Goal: Transaction & Acquisition: Purchase product/service

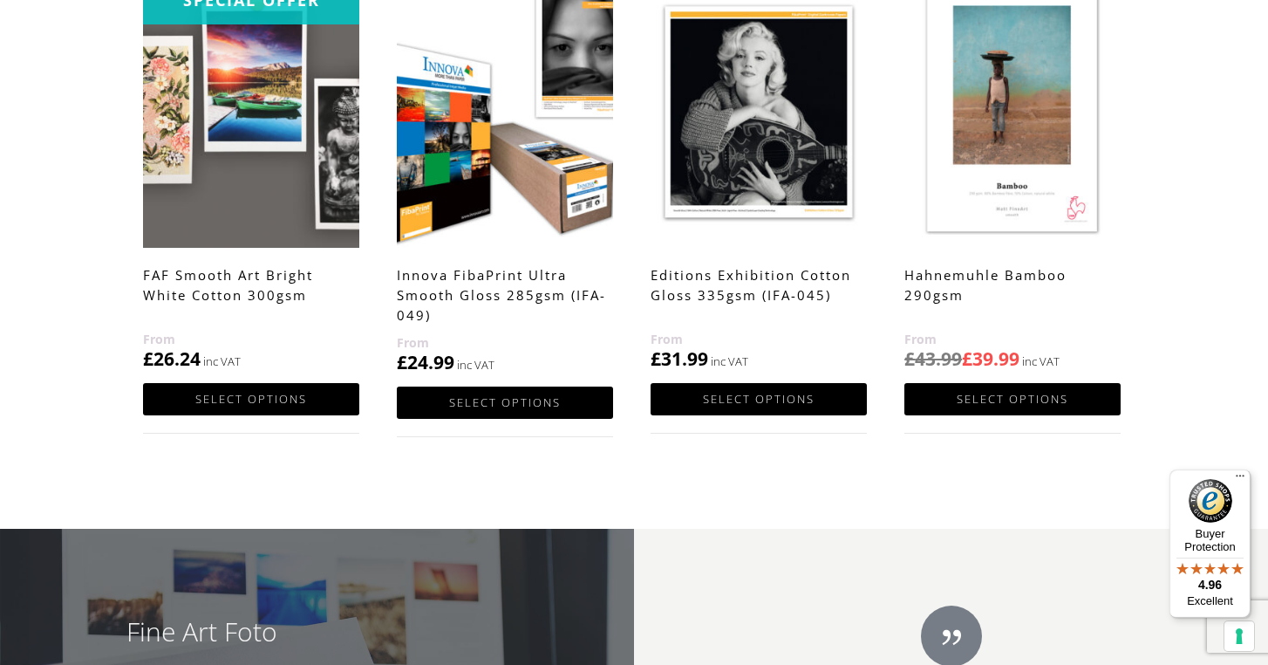
scroll to position [1027, 0]
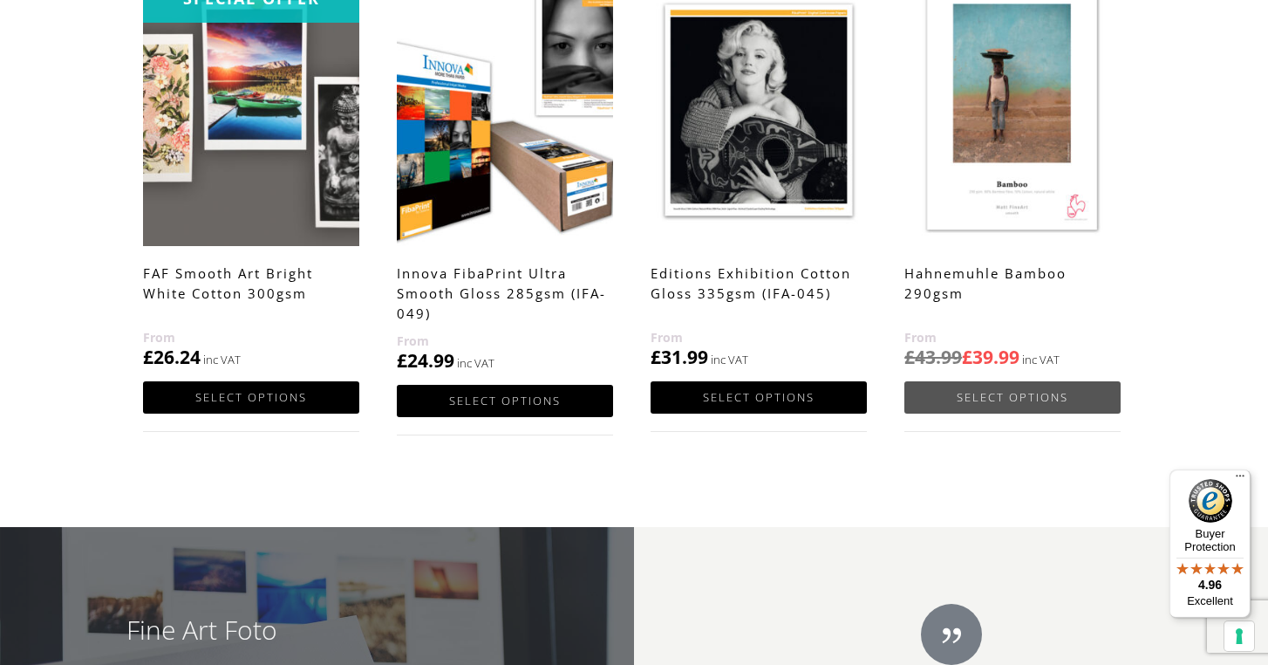
click at [1012, 399] on link "Select options" at bounding box center [1013, 397] width 216 height 32
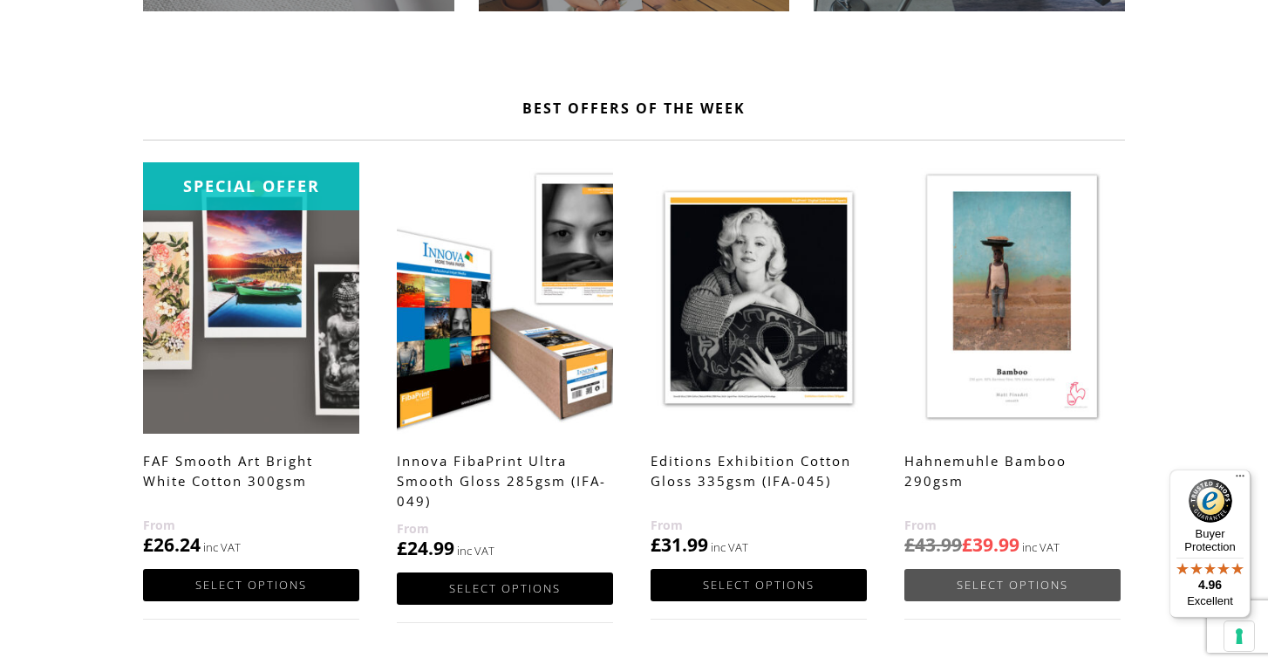
scroll to position [825, 0]
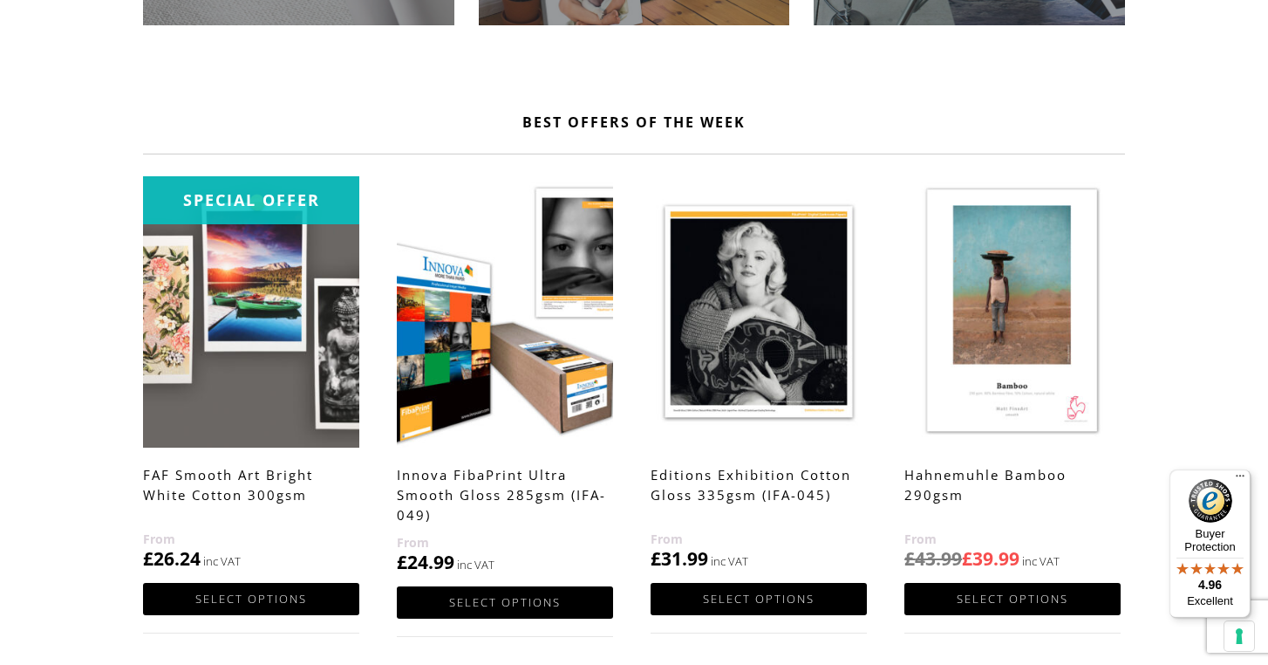
click at [260, 359] on img at bounding box center [251, 311] width 216 height 270
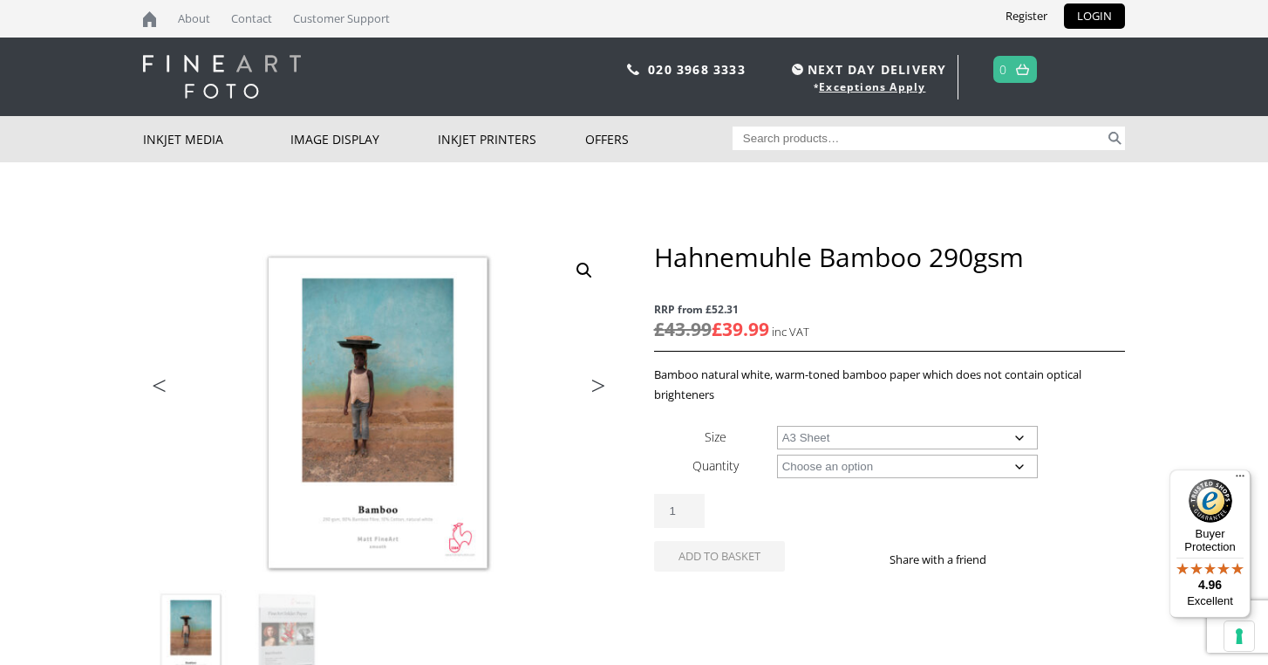
select select "a3-sheet"
select select "25-sheets"
select select "a3-sheet"
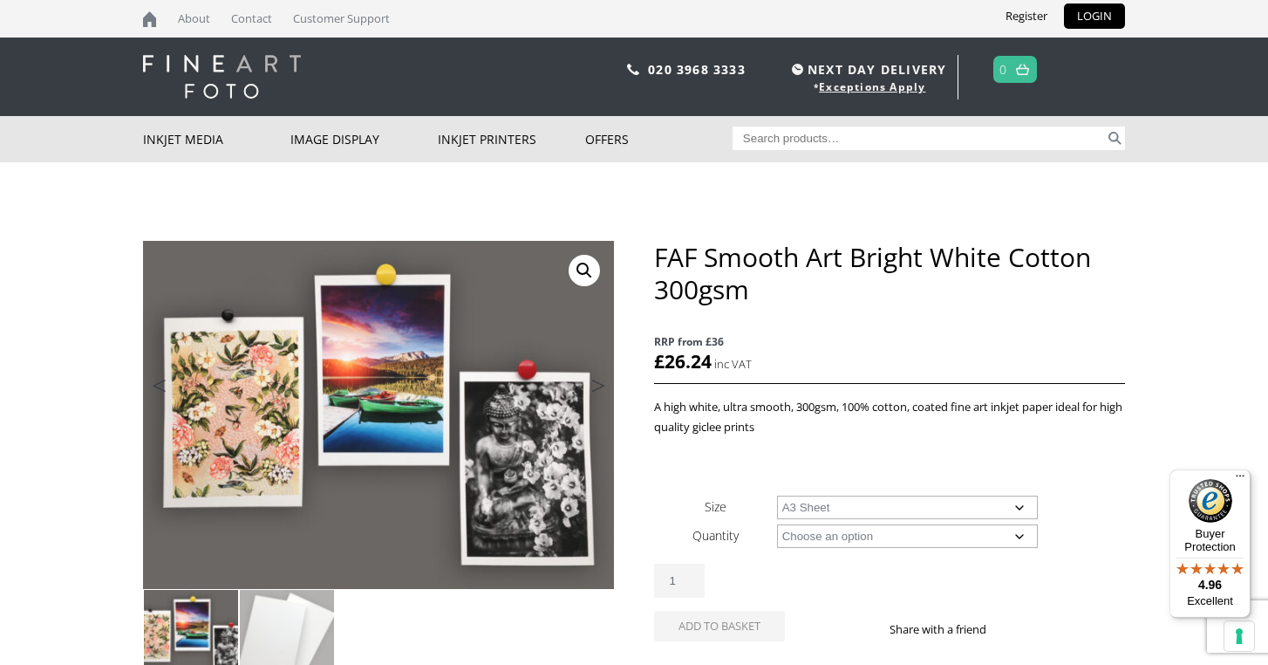
select select "a3-sheet"
select select "25-sheets"
select select "a3-sheet"
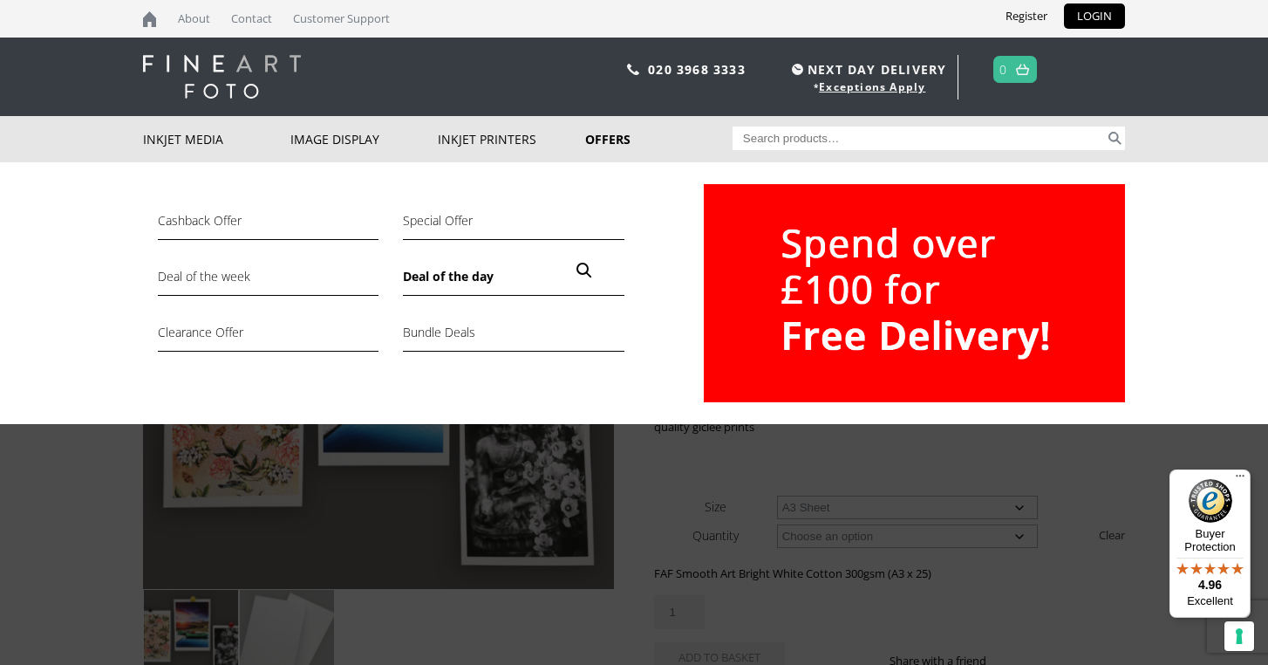
click at [455, 277] on link "Deal of the day" at bounding box center [513, 281] width 221 height 30
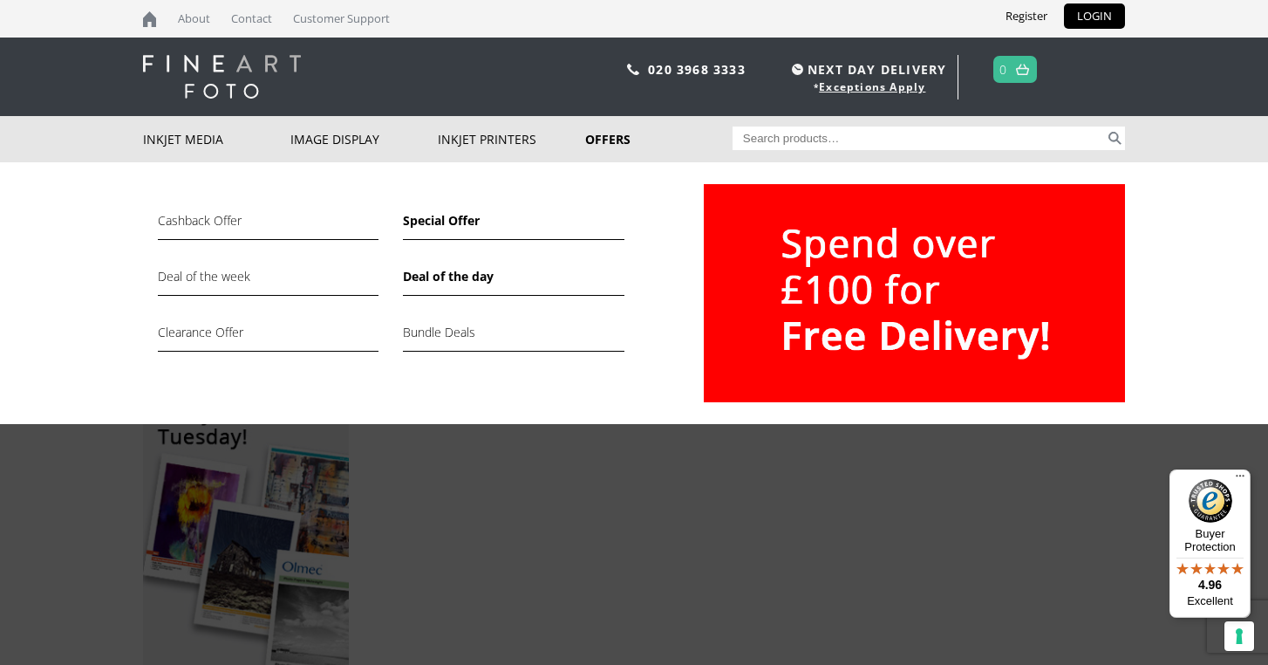
click at [465, 215] on link "Special Offer" at bounding box center [513, 225] width 221 height 30
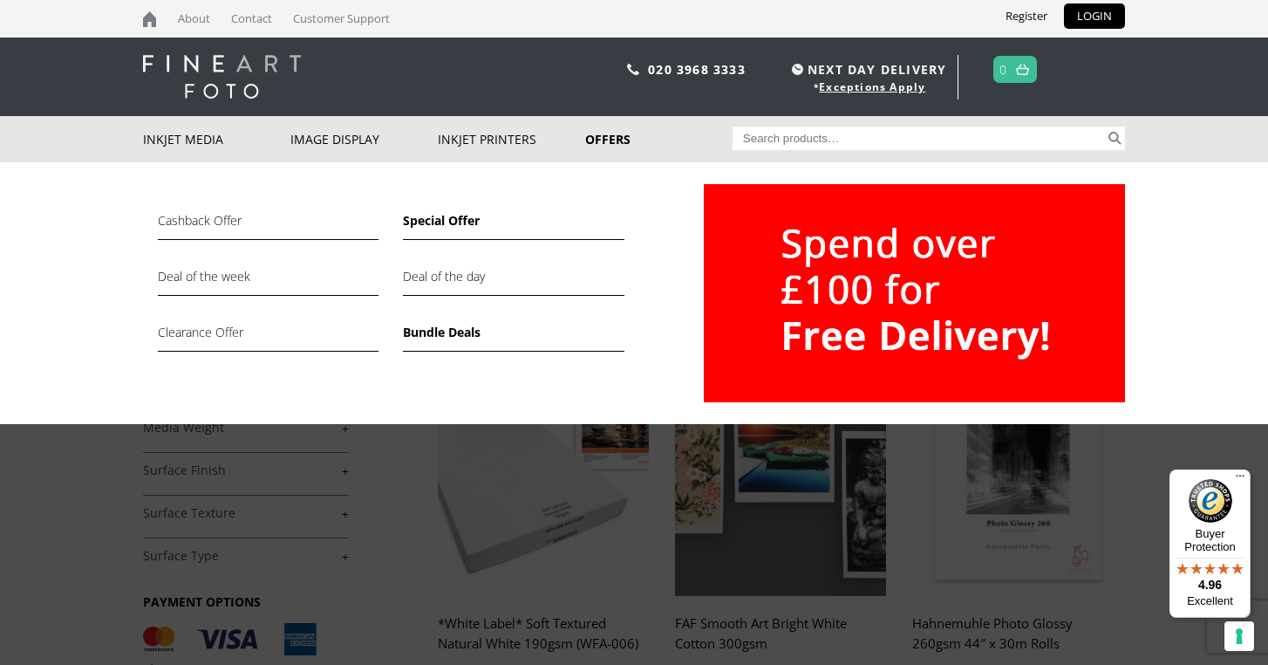
click at [427, 335] on link "Bundle Deals" at bounding box center [513, 337] width 221 height 30
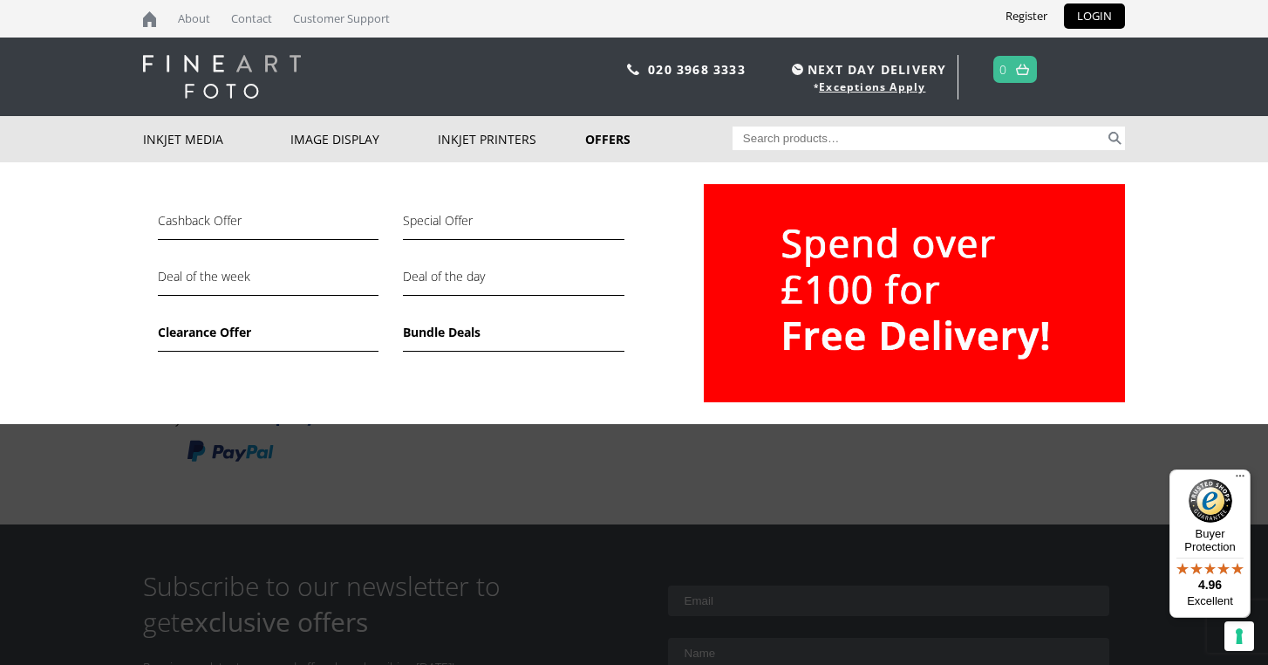
click at [231, 331] on link "Clearance Offer" at bounding box center [268, 337] width 221 height 30
